Goal: Task Accomplishment & Management: Manage account settings

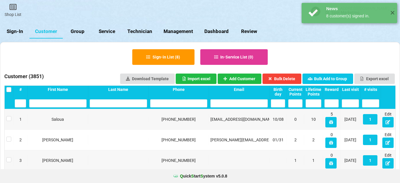
select select "25"
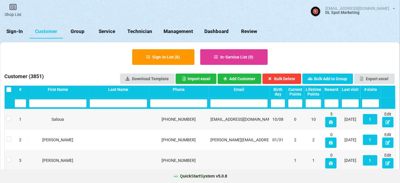
click at [16, 31] on link "Sign-In" at bounding box center [15, 32] width 30 height 14
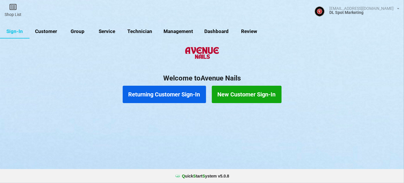
click at [49, 33] on link "Customer" at bounding box center [46, 32] width 33 height 14
select select "25"
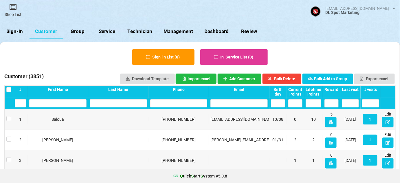
click at [353, 88] on div "Last visit" at bounding box center [350, 89] width 17 height 5
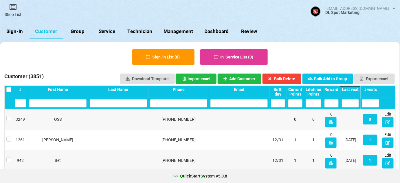
click at [353, 88] on div "Last visit" at bounding box center [350, 89] width 17 height 5
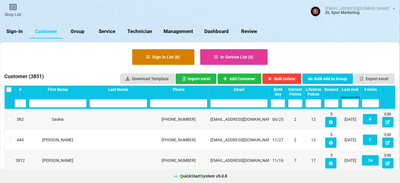
click at [164, 56] on button "Sign-in List ( 8 )" at bounding box center [163, 57] width 62 height 16
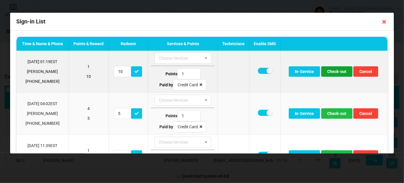
click at [336, 73] on button "Check-out" at bounding box center [336, 71] width 31 height 10
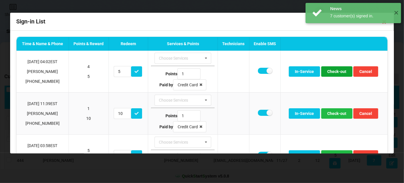
click at [336, 73] on button "Check-out" at bounding box center [336, 71] width 31 height 10
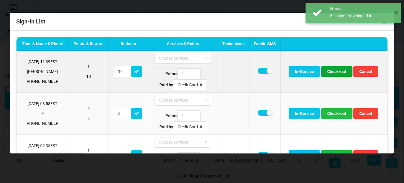
click at [336, 73] on button "Check-out" at bounding box center [336, 71] width 31 height 10
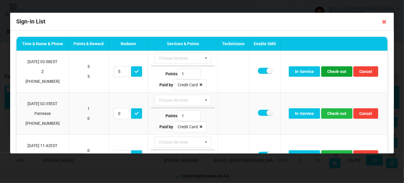
click at [336, 73] on button "Check-out" at bounding box center [336, 71] width 31 height 10
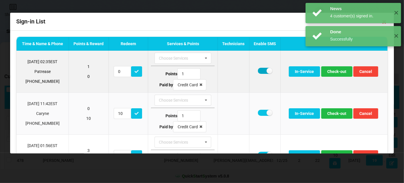
click at [263, 71] on label at bounding box center [265, 71] width 14 height 6
checkbox input "false"
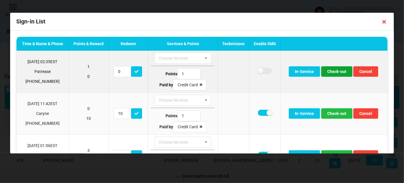
click at [337, 71] on button "Check-out" at bounding box center [336, 71] width 31 height 10
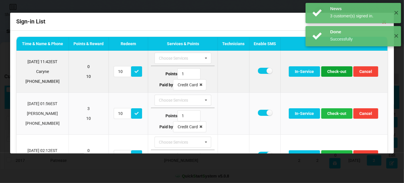
click at [334, 72] on button "Check-out" at bounding box center [336, 71] width 31 height 10
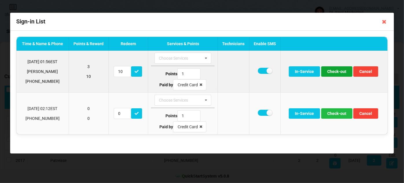
click at [337, 72] on button "Check-out" at bounding box center [336, 71] width 31 height 10
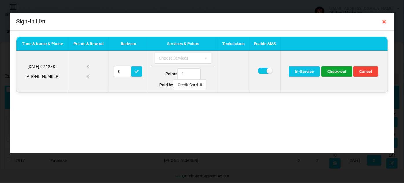
click at [334, 72] on button "Check-out" at bounding box center [336, 71] width 31 height 10
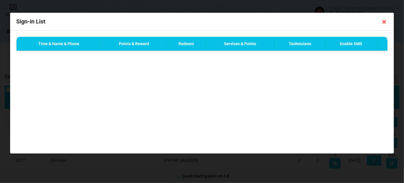
click at [384, 23] on icon at bounding box center [384, 21] width 9 height 9
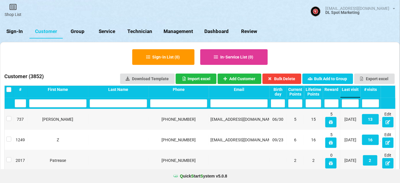
click at [19, 33] on link "Sign-In" at bounding box center [15, 32] width 30 height 14
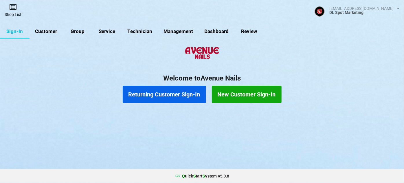
click at [13, 13] on link "Shop List" at bounding box center [13, 10] width 26 height 21
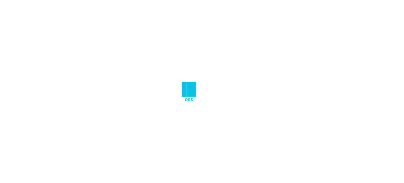
select select "25"
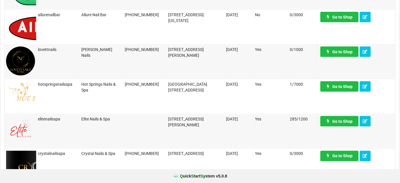
scroll to position [245, 0]
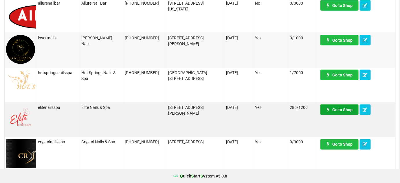
click at [342, 107] on link "Go to Shop" at bounding box center [339, 110] width 38 height 10
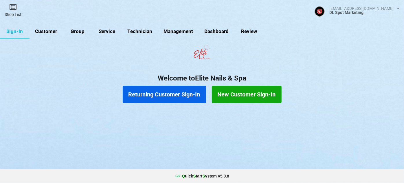
click at [40, 31] on link "Customer" at bounding box center [46, 32] width 33 height 14
select select "25"
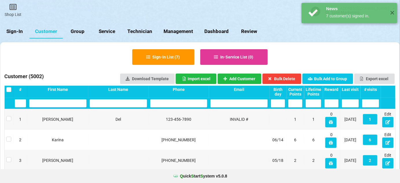
click at [355, 89] on div "Last visit" at bounding box center [350, 89] width 17 height 5
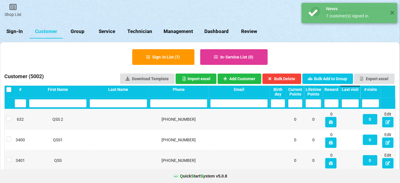
click at [355, 89] on div "Last visit" at bounding box center [350, 89] width 17 height 5
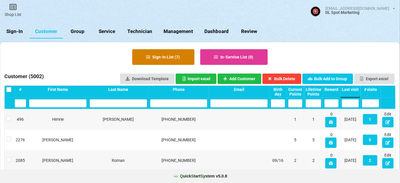
click at [174, 54] on button "Sign-in List ( 7 )" at bounding box center [163, 57] width 62 height 16
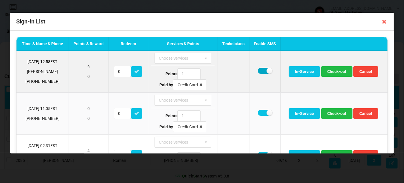
click at [262, 70] on label at bounding box center [265, 71] width 14 height 6
checkbox input "false"
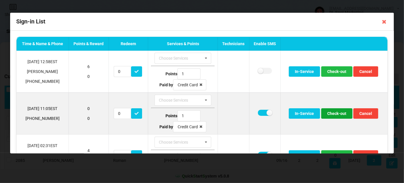
click at [334, 113] on button "Check-out" at bounding box center [336, 113] width 31 height 10
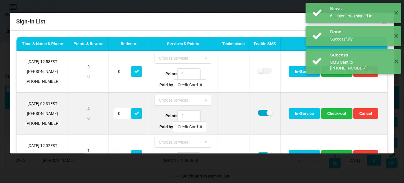
drag, startPoint x: 261, startPoint y: 110, endPoint x: 272, endPoint y: 113, distance: 11.3
click at [261, 110] on label at bounding box center [265, 113] width 14 height 6
checkbox input "false"
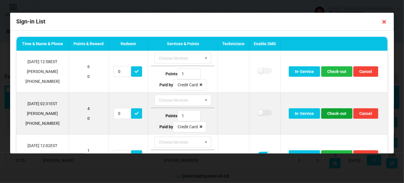
click at [327, 112] on button "Check-out" at bounding box center [336, 113] width 31 height 10
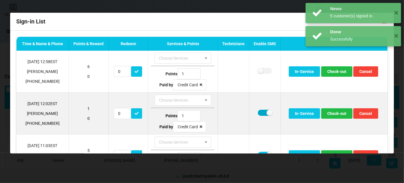
click at [260, 112] on label at bounding box center [265, 113] width 14 height 6
checkbox input "false"
click at [336, 116] on button "Check-out" at bounding box center [336, 113] width 31 height 10
click at [265, 113] on label at bounding box center [265, 113] width 14 height 6
checkbox input "false"
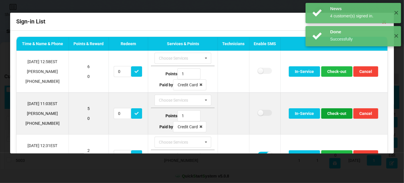
click at [335, 114] on button "Check-out" at bounding box center [336, 113] width 31 height 10
click at [256, 111] on td at bounding box center [264, 113] width 31 height 42
click at [262, 112] on label at bounding box center [265, 113] width 14 height 6
checkbox input "false"
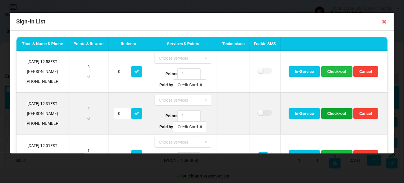
click at [335, 111] on button "Check-out" at bounding box center [336, 113] width 31 height 10
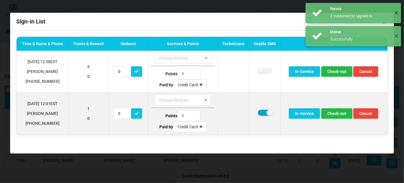
click at [264, 112] on label at bounding box center [265, 113] width 14 height 6
checkbox input "false"
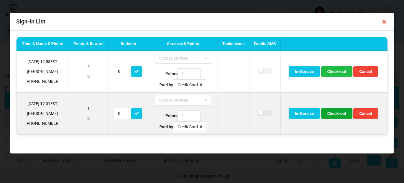
click at [338, 114] on button "Check-out" at bounding box center [336, 113] width 31 height 10
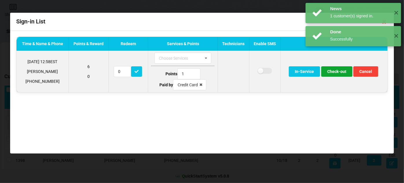
click at [336, 73] on button "Check-out" at bounding box center [336, 71] width 31 height 10
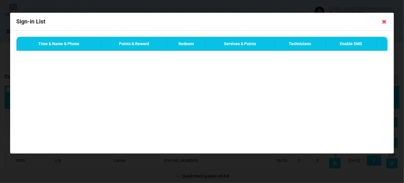
click at [383, 22] on icon at bounding box center [384, 21] width 9 height 9
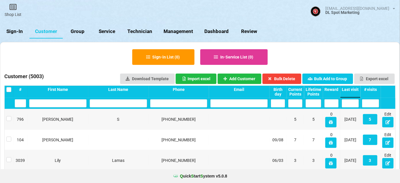
click at [15, 31] on link "Sign-In" at bounding box center [15, 32] width 30 height 14
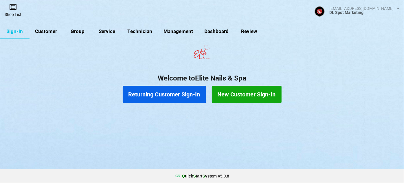
click at [13, 14] on link "Shop List" at bounding box center [13, 10] width 26 height 21
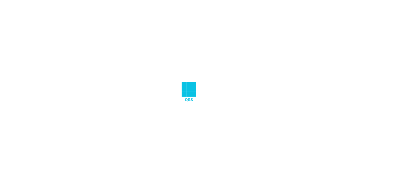
select select "25"
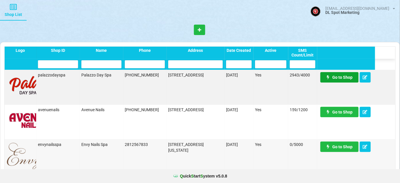
click at [343, 78] on link "Go to Shop" at bounding box center [339, 77] width 38 height 10
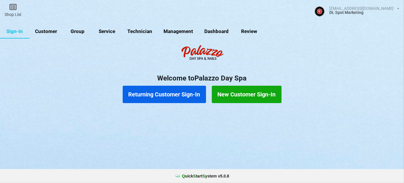
click at [49, 30] on link "Customer" at bounding box center [46, 32] width 33 height 14
select select "25"
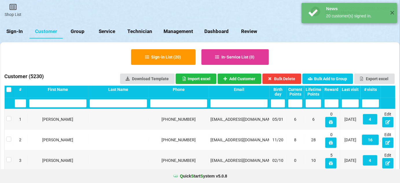
click at [352, 89] on div "Last visit" at bounding box center [350, 89] width 17 height 5
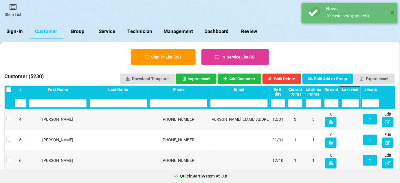
click at [352, 89] on div "Last visit" at bounding box center [350, 89] width 17 height 5
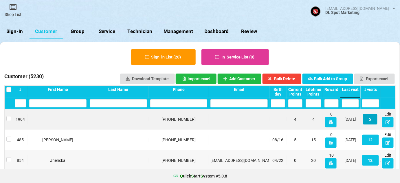
click at [370, 119] on button "5" at bounding box center [370, 119] width 14 height 10
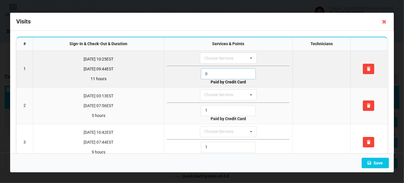
click at [212, 75] on input "0" at bounding box center [228, 73] width 55 height 11
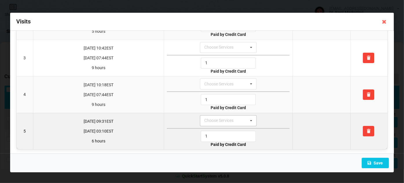
scroll to position [85, 0]
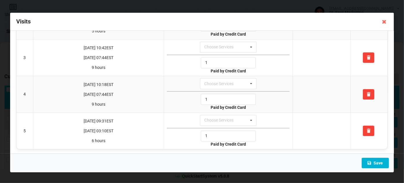
type input "1"
click at [377, 162] on button "Save" at bounding box center [375, 163] width 27 height 10
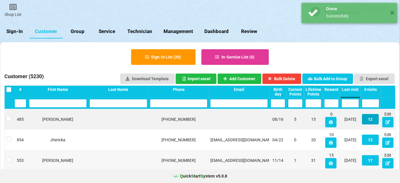
click at [372, 120] on button "12" at bounding box center [370, 119] width 17 height 10
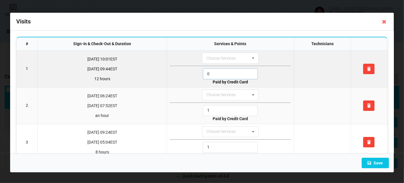
click at [214, 74] on input "0" at bounding box center [230, 73] width 55 height 11
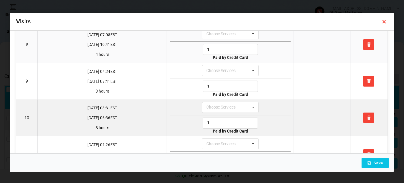
scroll to position [338, 0]
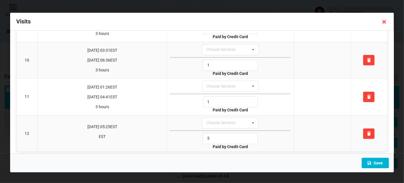
type input "1"
click at [373, 162] on button "Save" at bounding box center [375, 163] width 27 height 10
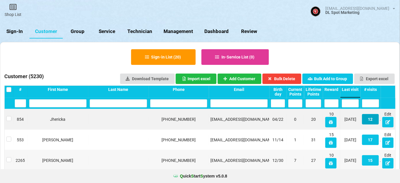
click at [373, 121] on button "12" at bounding box center [370, 119] width 17 height 10
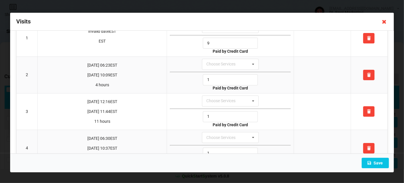
scroll to position [0, 0]
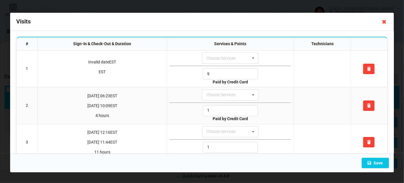
click at [384, 23] on icon at bounding box center [384, 21] width 9 height 9
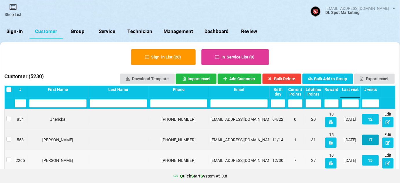
click at [372, 139] on button "17" at bounding box center [370, 140] width 17 height 10
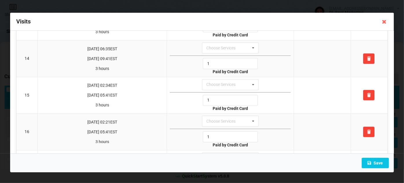
scroll to position [520, 0]
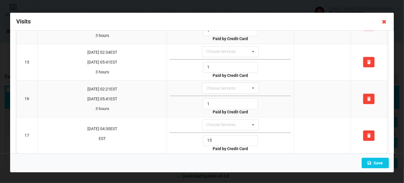
click at [385, 23] on icon at bounding box center [384, 21] width 9 height 9
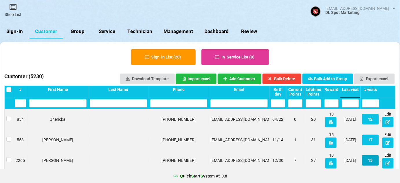
click at [373, 161] on button "15" at bounding box center [370, 160] width 17 height 10
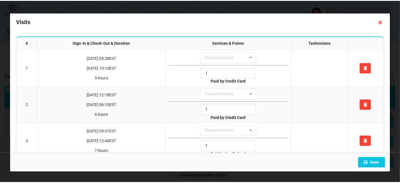
scroll to position [0, 0]
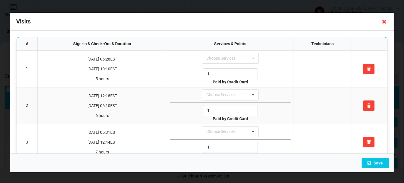
drag, startPoint x: 384, startPoint y: 22, endPoint x: 373, endPoint y: 29, distance: 13.4
click at [384, 22] on icon at bounding box center [384, 21] width 9 height 9
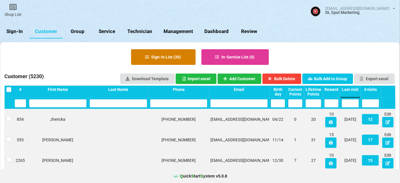
click at [168, 56] on button "Sign-in List ( 20 )" at bounding box center [163, 57] width 65 height 16
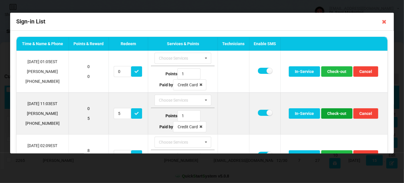
click at [337, 114] on button "Check-out" at bounding box center [336, 113] width 31 height 10
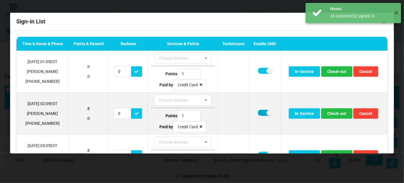
click at [261, 112] on label at bounding box center [265, 113] width 14 height 6
checkbox input "false"
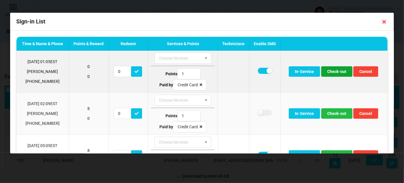
click at [334, 72] on button "Check-out" at bounding box center [336, 71] width 31 height 10
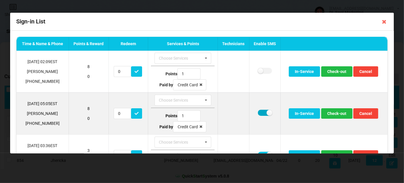
drag, startPoint x: 262, startPoint y: 112, endPoint x: 265, endPoint y: 113, distance: 3.0
click at [263, 112] on label at bounding box center [265, 113] width 14 height 6
checkbox input "false"
click at [339, 113] on button "Check-out" at bounding box center [336, 113] width 31 height 10
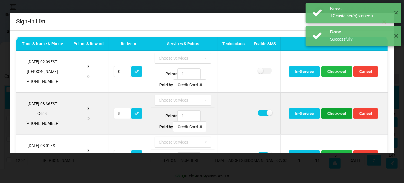
click at [337, 113] on button "Check-out" at bounding box center [336, 113] width 31 height 10
click at [259, 112] on label at bounding box center [265, 113] width 14 height 6
checkbox input "false"
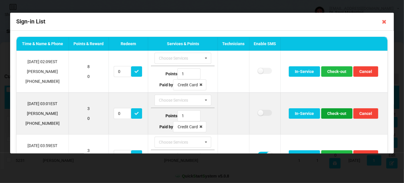
click at [340, 113] on button "Check-out" at bounding box center [336, 113] width 31 height 10
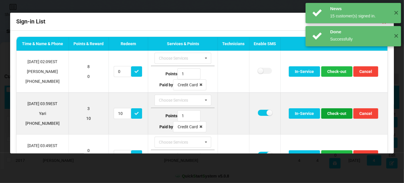
click at [336, 113] on button "Check-out" at bounding box center [336, 113] width 31 height 10
click at [335, 114] on button "Check-out" at bounding box center [336, 113] width 31 height 10
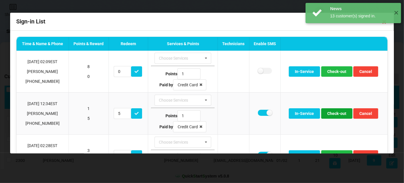
click at [335, 114] on button "Check-out" at bounding box center [336, 113] width 31 height 10
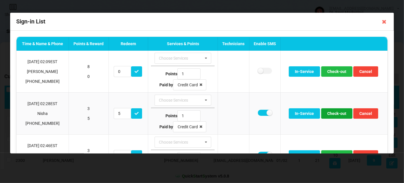
click at [335, 114] on button "Check-out" at bounding box center [336, 113] width 31 height 10
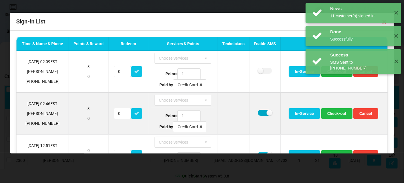
click at [262, 110] on label at bounding box center [265, 113] width 14 height 6
checkbox input "false"
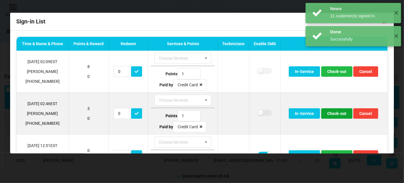
click at [337, 115] on button "Check-out" at bounding box center [336, 113] width 31 height 10
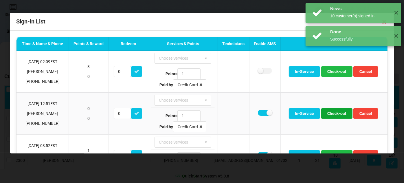
click at [337, 115] on button "Check-out" at bounding box center [336, 113] width 31 height 10
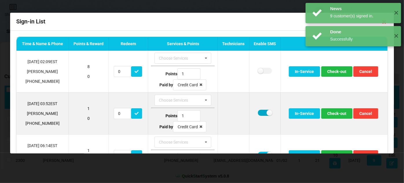
click at [259, 112] on label at bounding box center [265, 113] width 14 height 6
checkbox input "false"
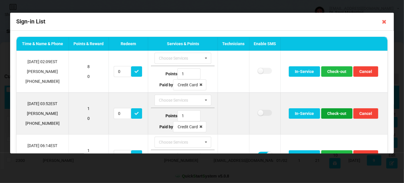
click at [335, 114] on button "Check-out" at bounding box center [336, 113] width 31 height 10
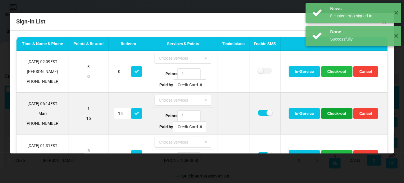
click at [334, 114] on button "Check-out" at bounding box center [336, 113] width 31 height 10
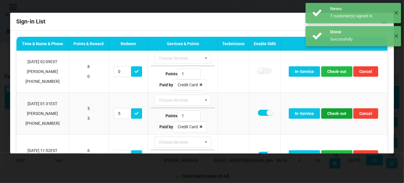
click at [334, 114] on button "Check-out" at bounding box center [336, 113] width 31 height 10
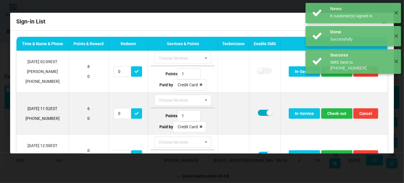
click at [261, 110] on label at bounding box center [265, 113] width 14 height 6
checkbox input "false"
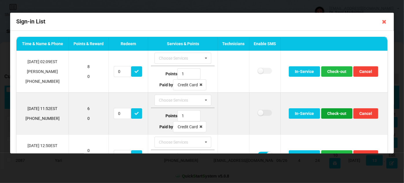
click at [338, 112] on button "Check-out" at bounding box center [336, 113] width 31 height 10
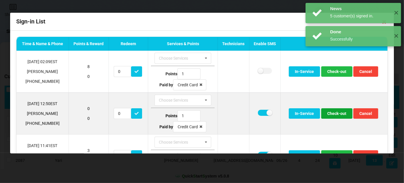
click at [334, 113] on button "Check-out" at bounding box center [336, 113] width 31 height 10
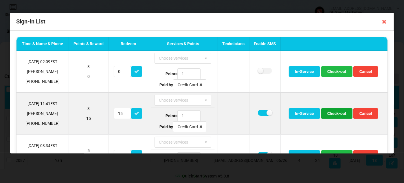
click at [336, 113] on button "Check-out" at bounding box center [336, 113] width 31 height 10
click at [336, 114] on button "Check-out" at bounding box center [336, 113] width 31 height 10
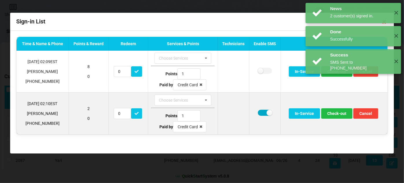
click at [262, 110] on label at bounding box center [265, 113] width 14 height 6
checkbox input "false"
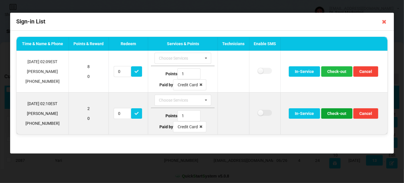
click at [336, 113] on button "Check-out" at bounding box center [336, 113] width 31 height 10
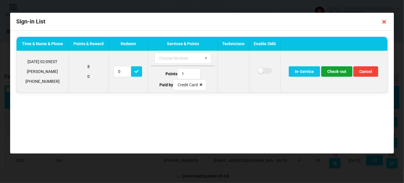
click at [337, 72] on button "Check-out" at bounding box center [336, 71] width 31 height 10
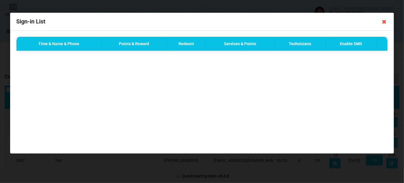
click at [383, 21] on icon at bounding box center [384, 21] width 9 height 9
